Goal: Task Accomplishment & Management: Use online tool/utility

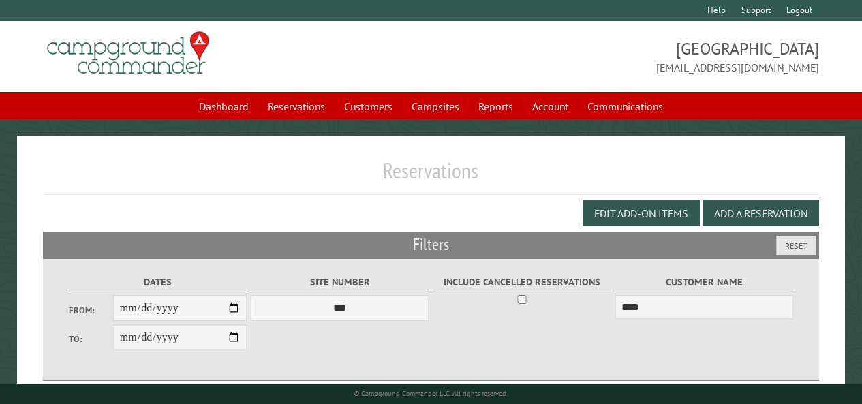
scroll to position [87, 0]
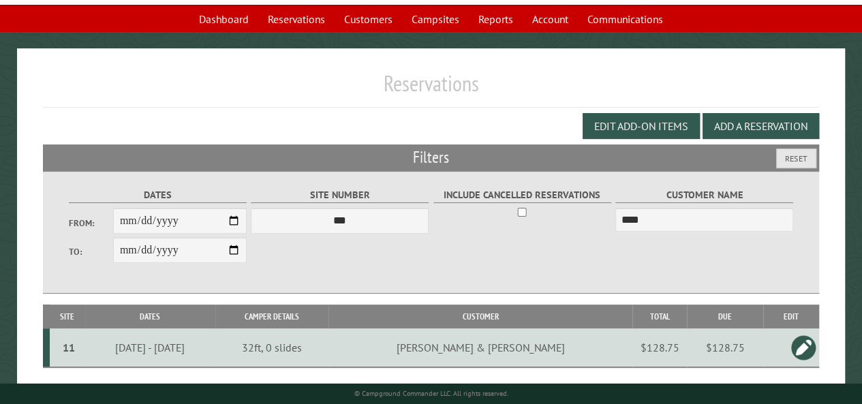
click at [798, 350] on link at bounding box center [803, 347] width 27 height 27
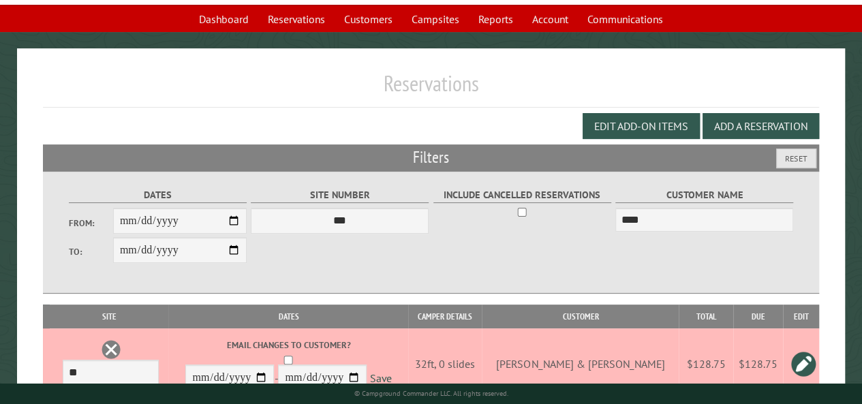
click at [741, 363] on td "$128.75" at bounding box center [757, 364] width 49 height 72
type input "******"
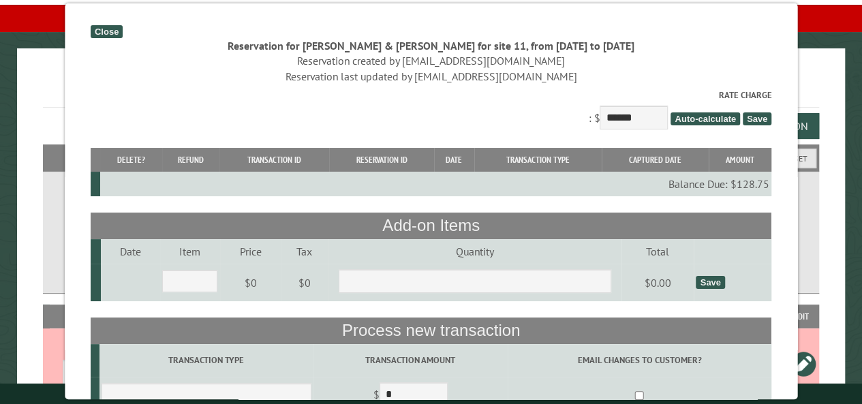
click at [111, 35] on div "Close" at bounding box center [107, 31] width 32 height 13
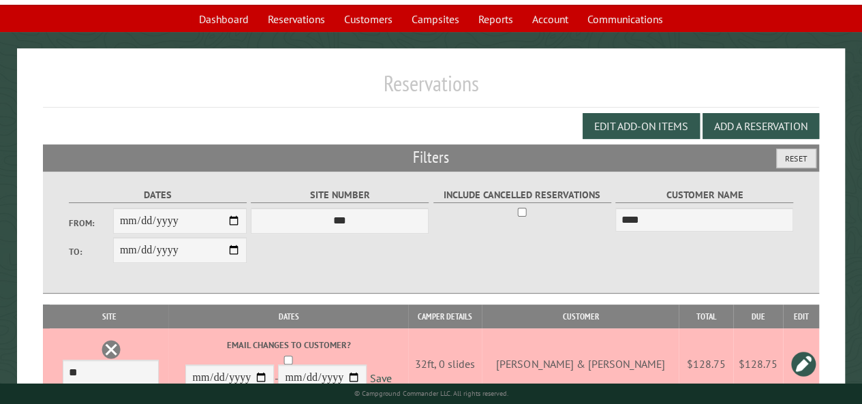
click at [796, 162] on button "Reset" at bounding box center [796, 159] width 40 height 20
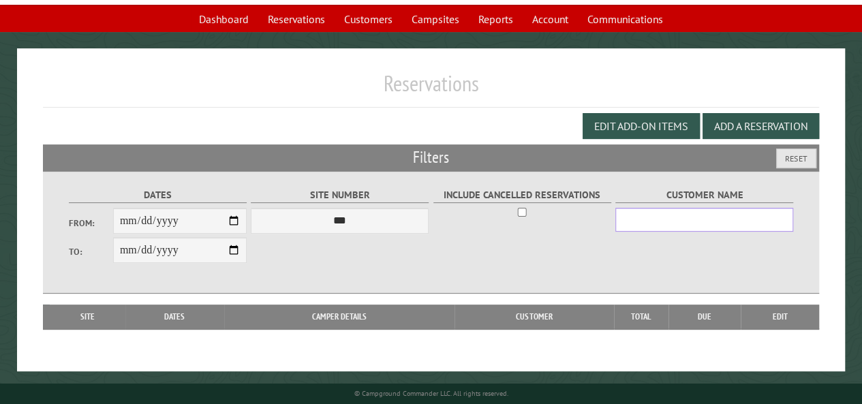
drag, startPoint x: 638, startPoint y: 209, endPoint x: 611, endPoint y: 212, distance: 27.4
click at [635, 212] on input "Customer Name" at bounding box center [704, 220] width 178 height 24
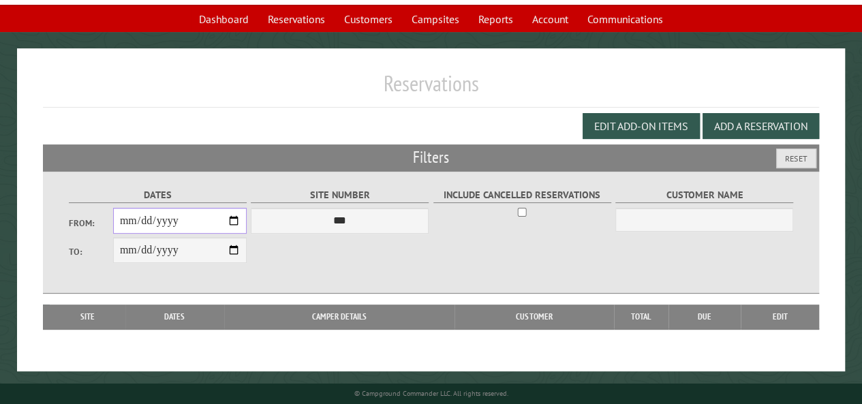
click at [229, 219] on input "From:" at bounding box center [180, 221] width 134 height 26
type input "**********"
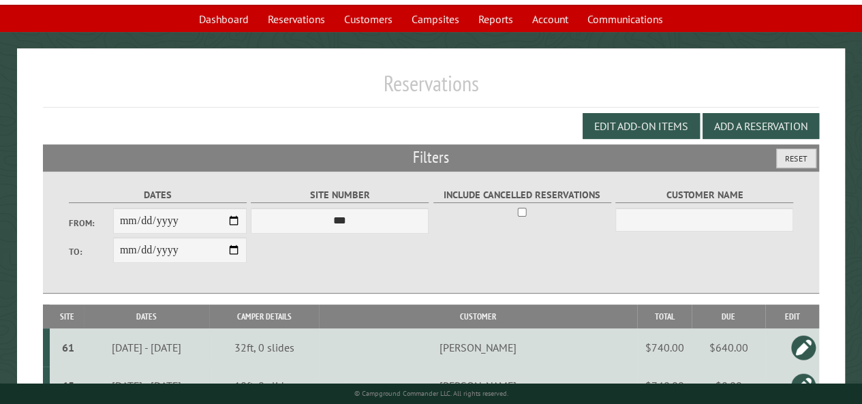
click at [793, 164] on button "Reset" at bounding box center [796, 159] width 40 height 20
